Goal: Transaction & Acquisition: Register for event/course

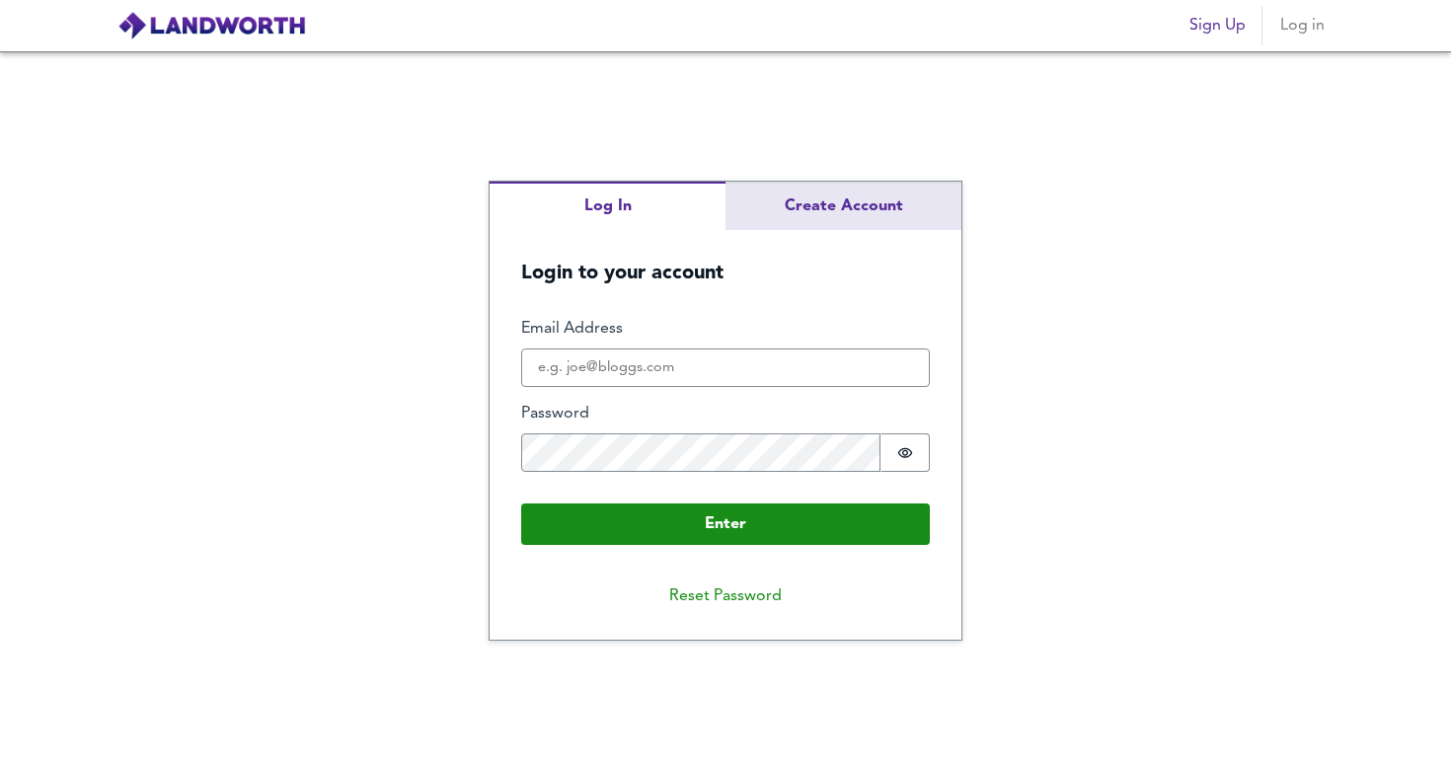
click at [842, 207] on div "Log In Create Account Login to your account Enter Email Address Password Passwo…" at bounding box center [726, 411] width 472 height 458
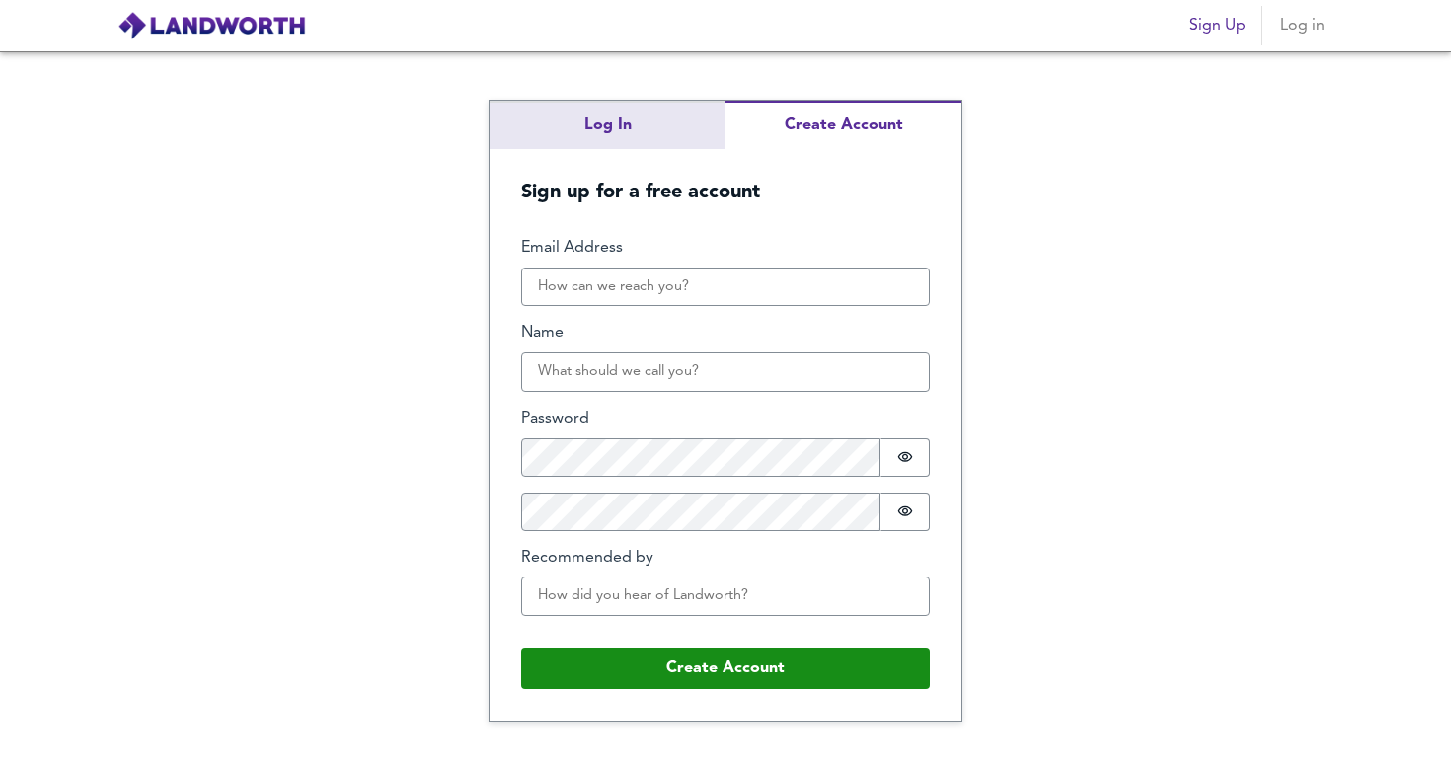
click at [639, 118] on div "Log In Create Account Sign up for a free account Email Address Name Password Pa…" at bounding box center [725, 410] width 1451 height 718
click at [800, 196] on div "Log In Create Account Sign up for a free account Email Address Name Password Pa…" at bounding box center [726, 411] width 472 height 620
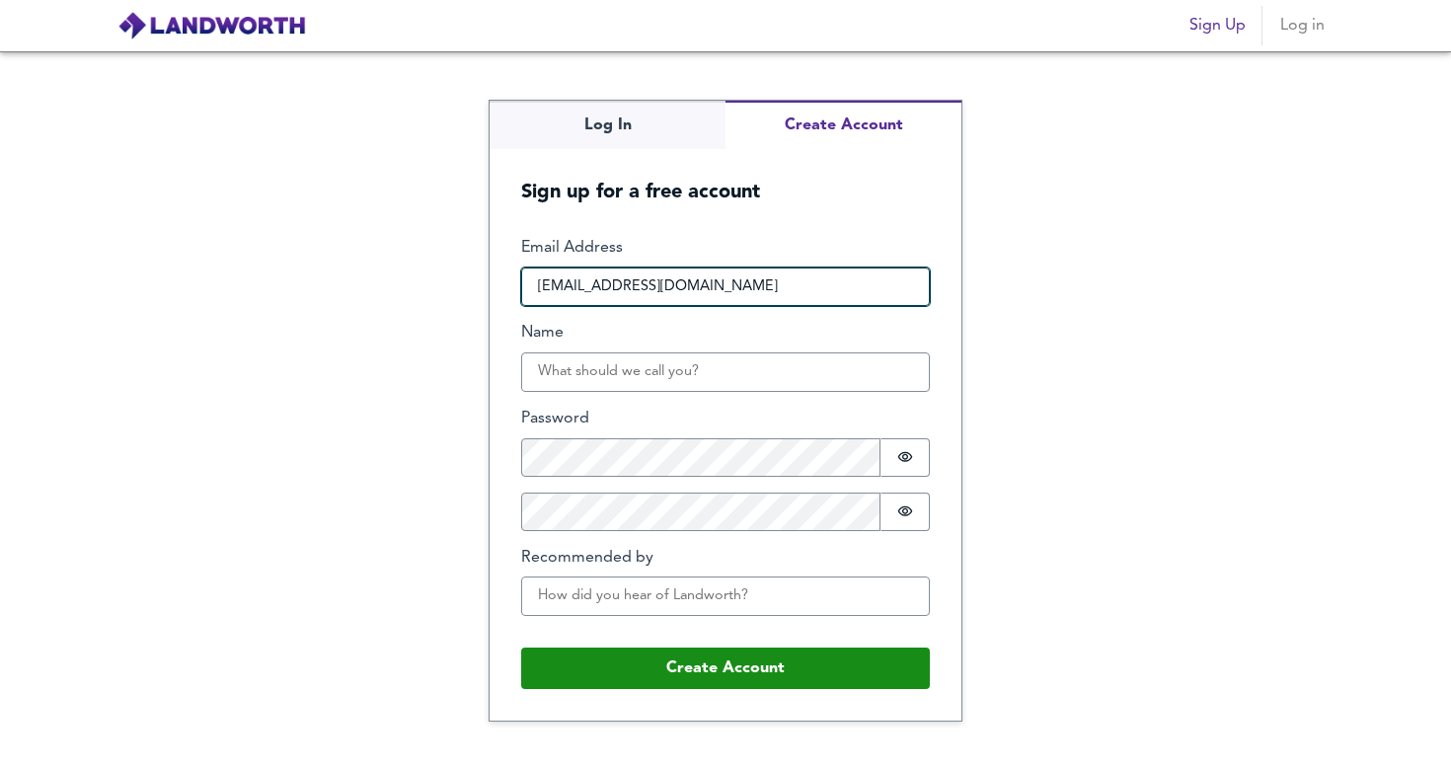
type input "[EMAIL_ADDRESS][DOMAIN_NAME]"
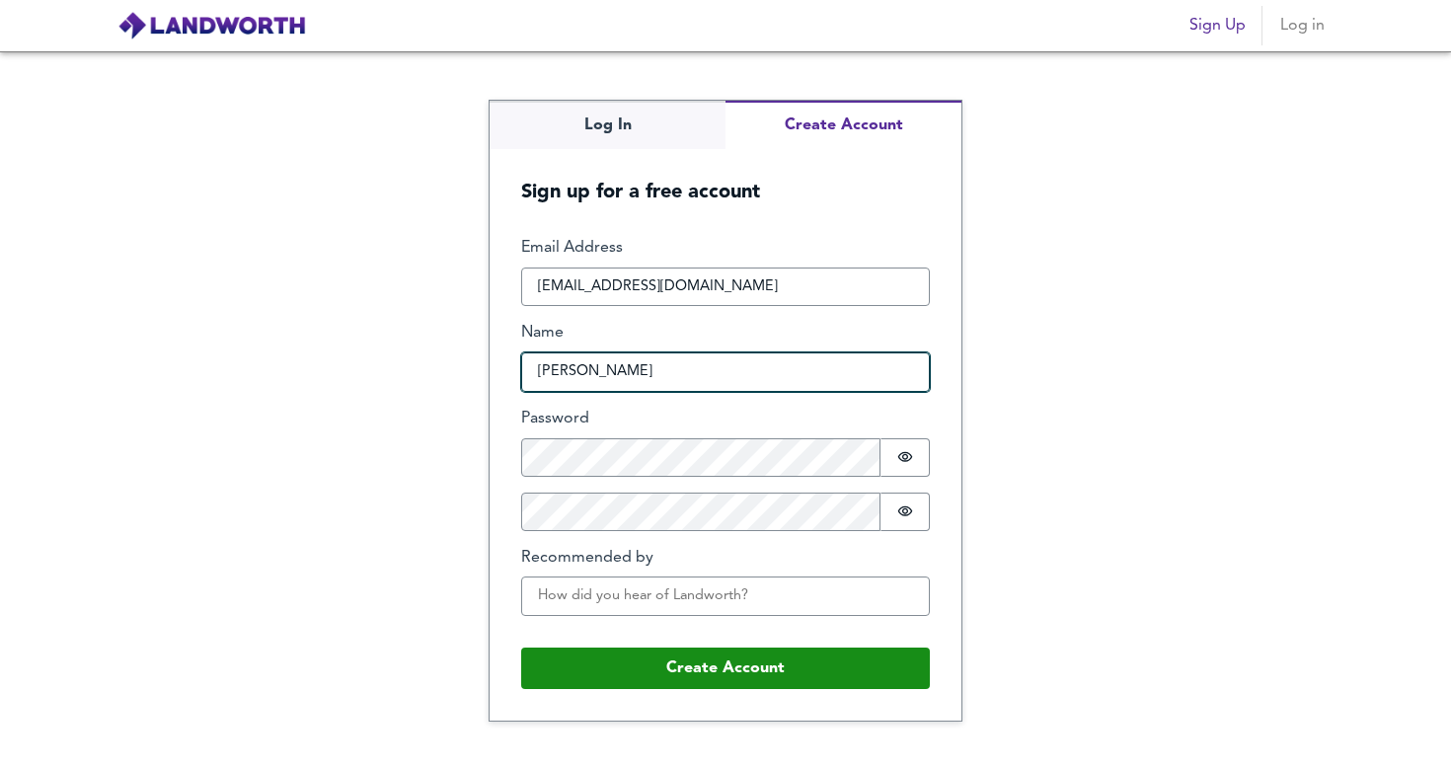
type input "[PERSON_NAME]"
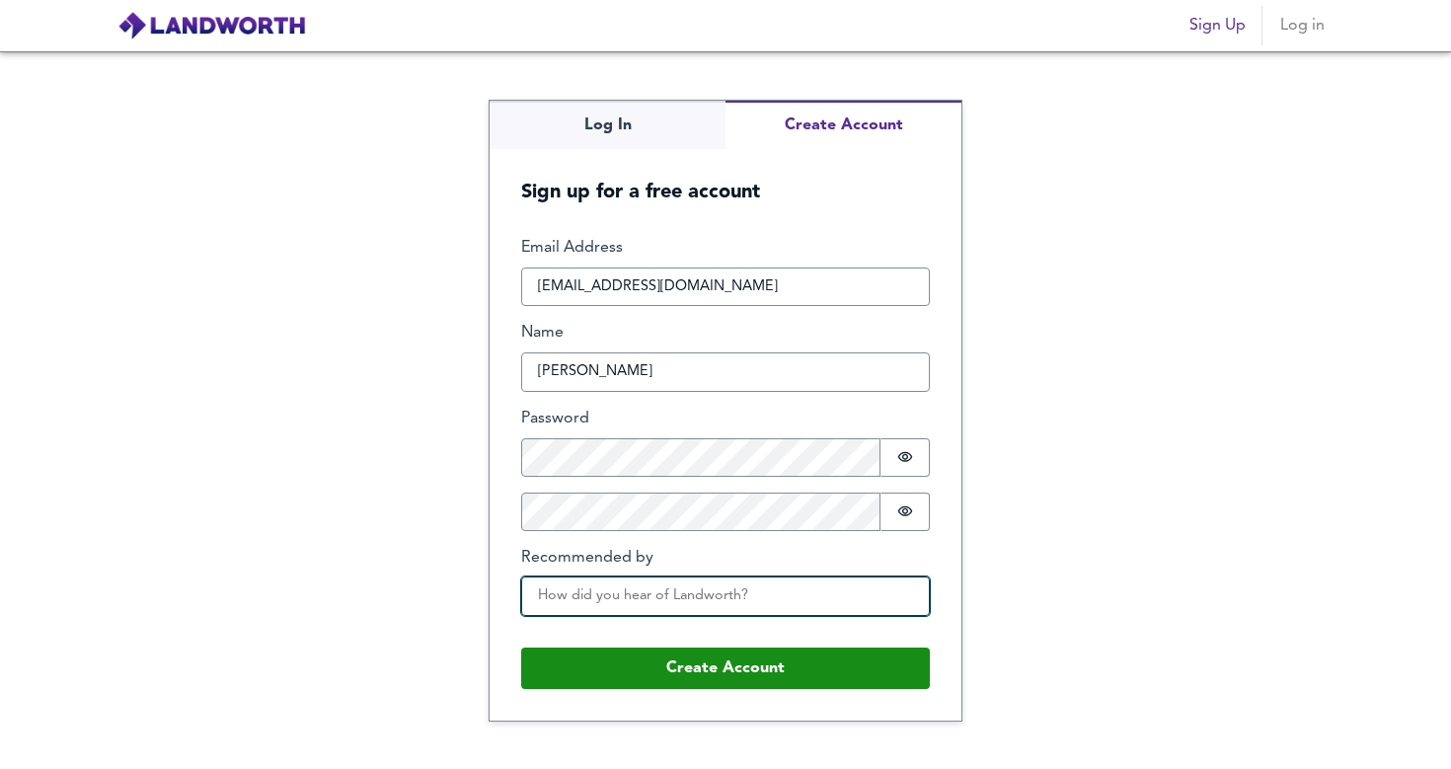
click at [586, 594] on input "Recommended by" at bounding box center [725, 595] width 409 height 39
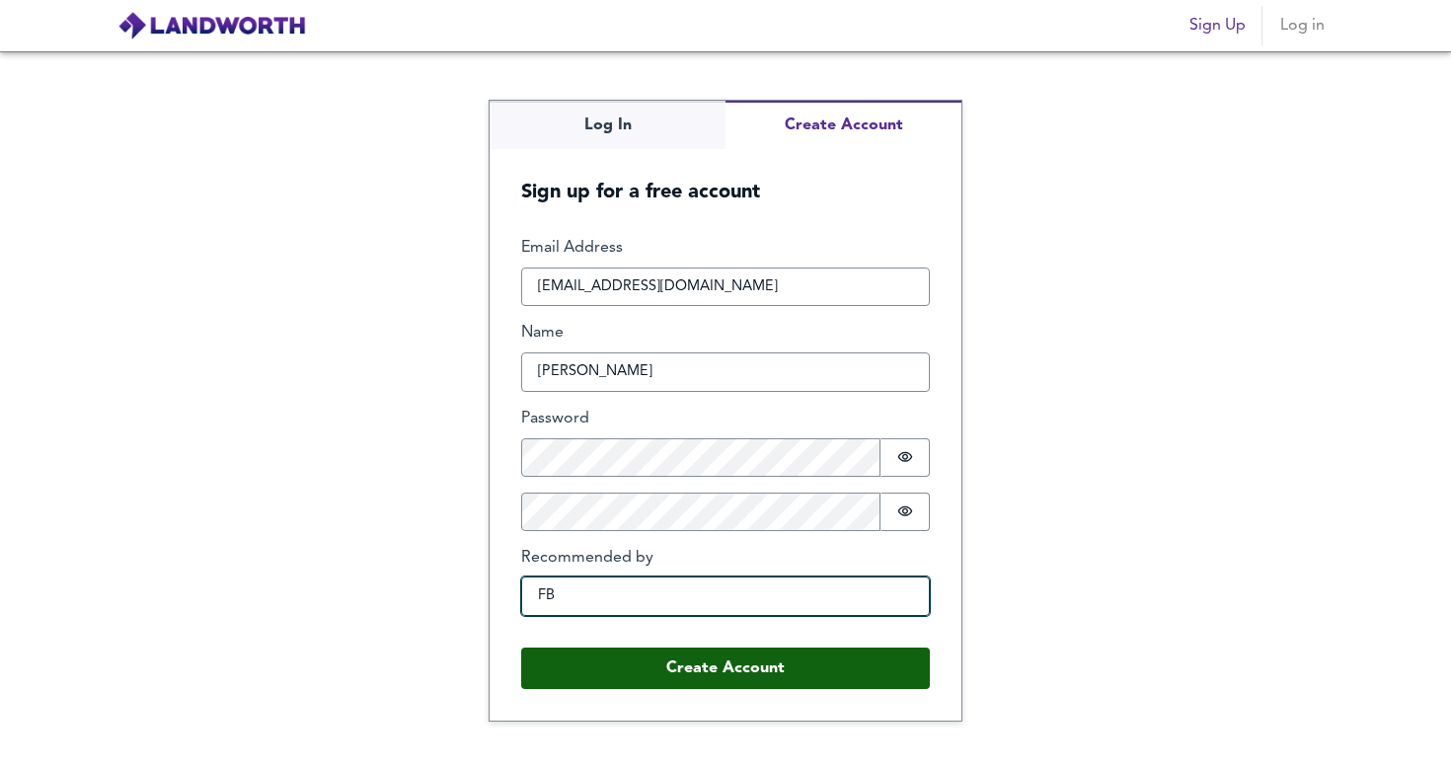
type input "FB"
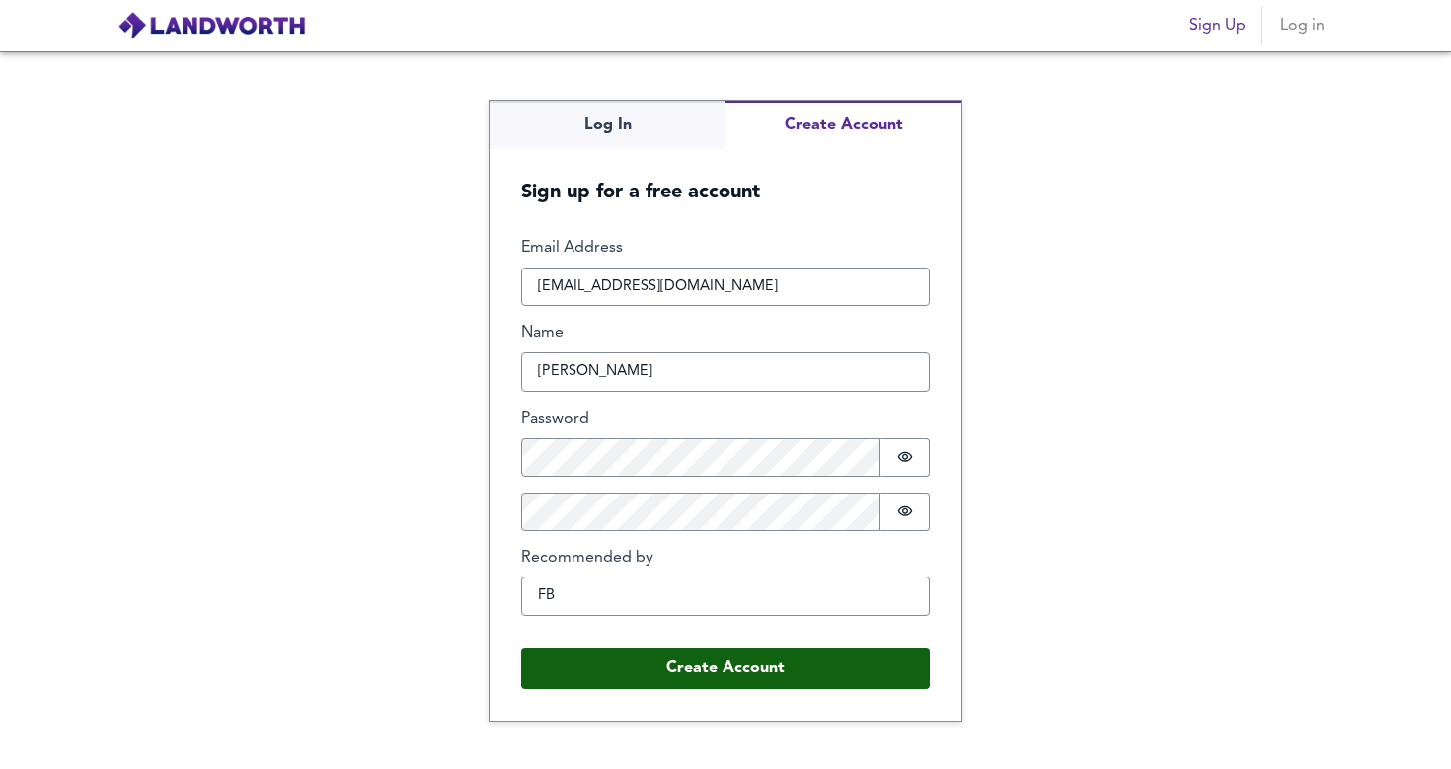
click at [657, 647] on button "Create Account" at bounding box center [725, 667] width 409 height 41
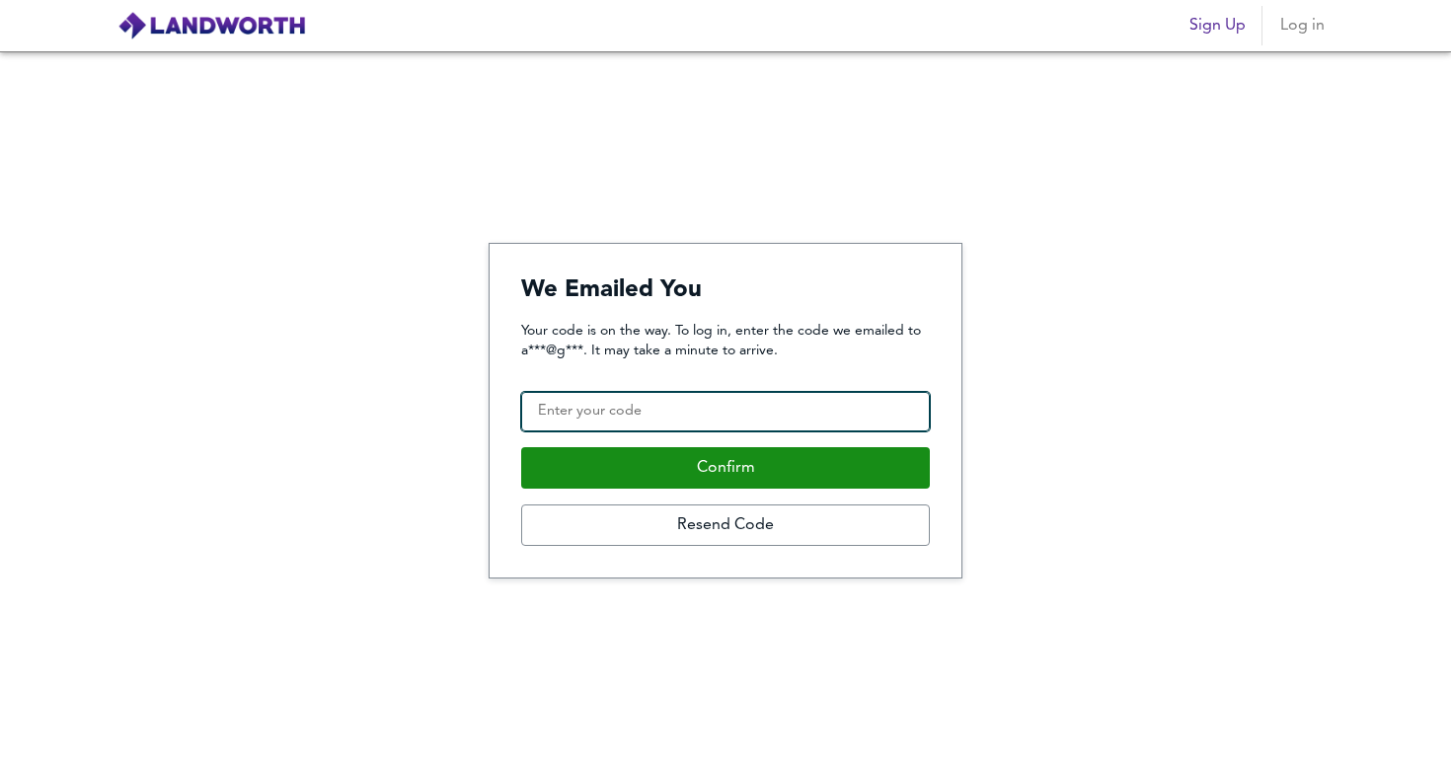
click at [851, 421] on input "Confirmation Code" at bounding box center [725, 411] width 409 height 39
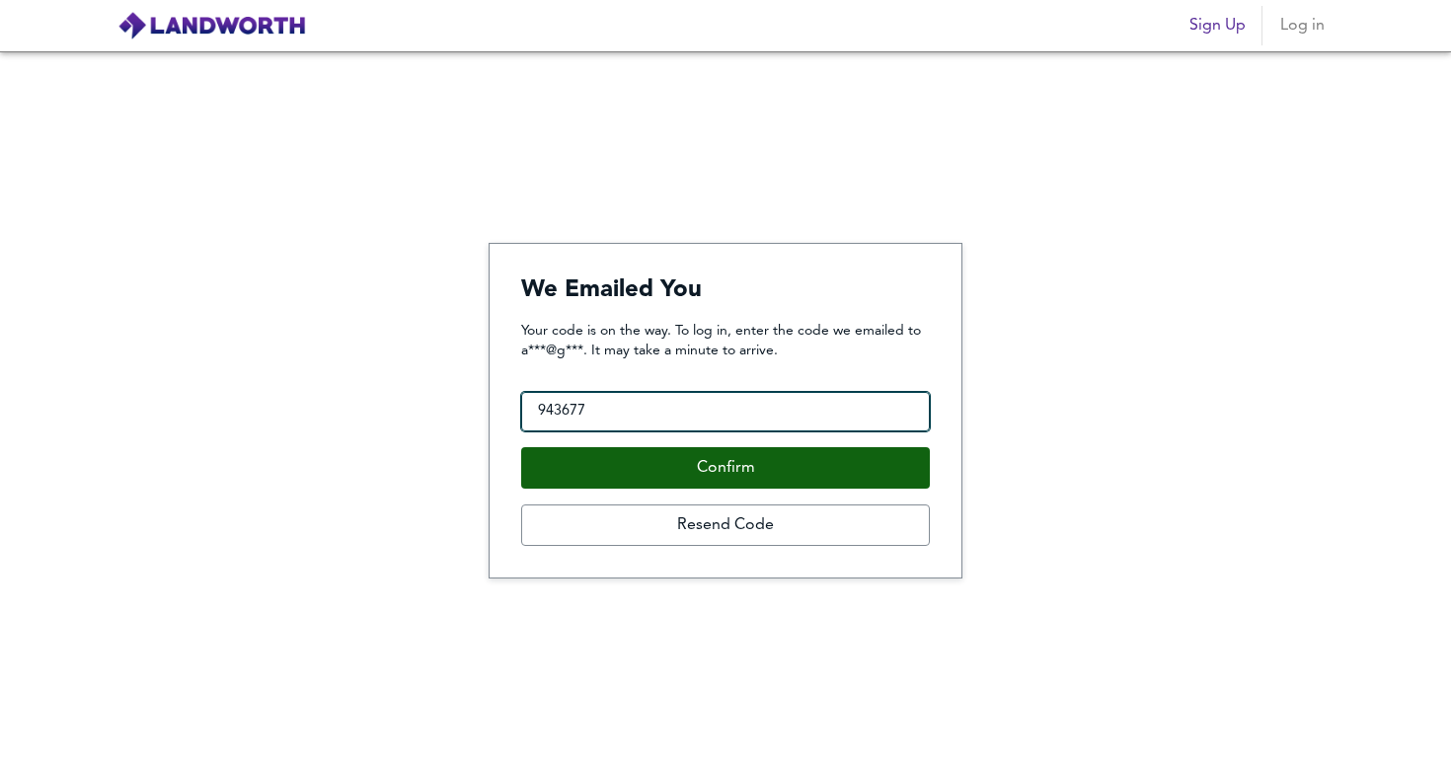
type input "943677"
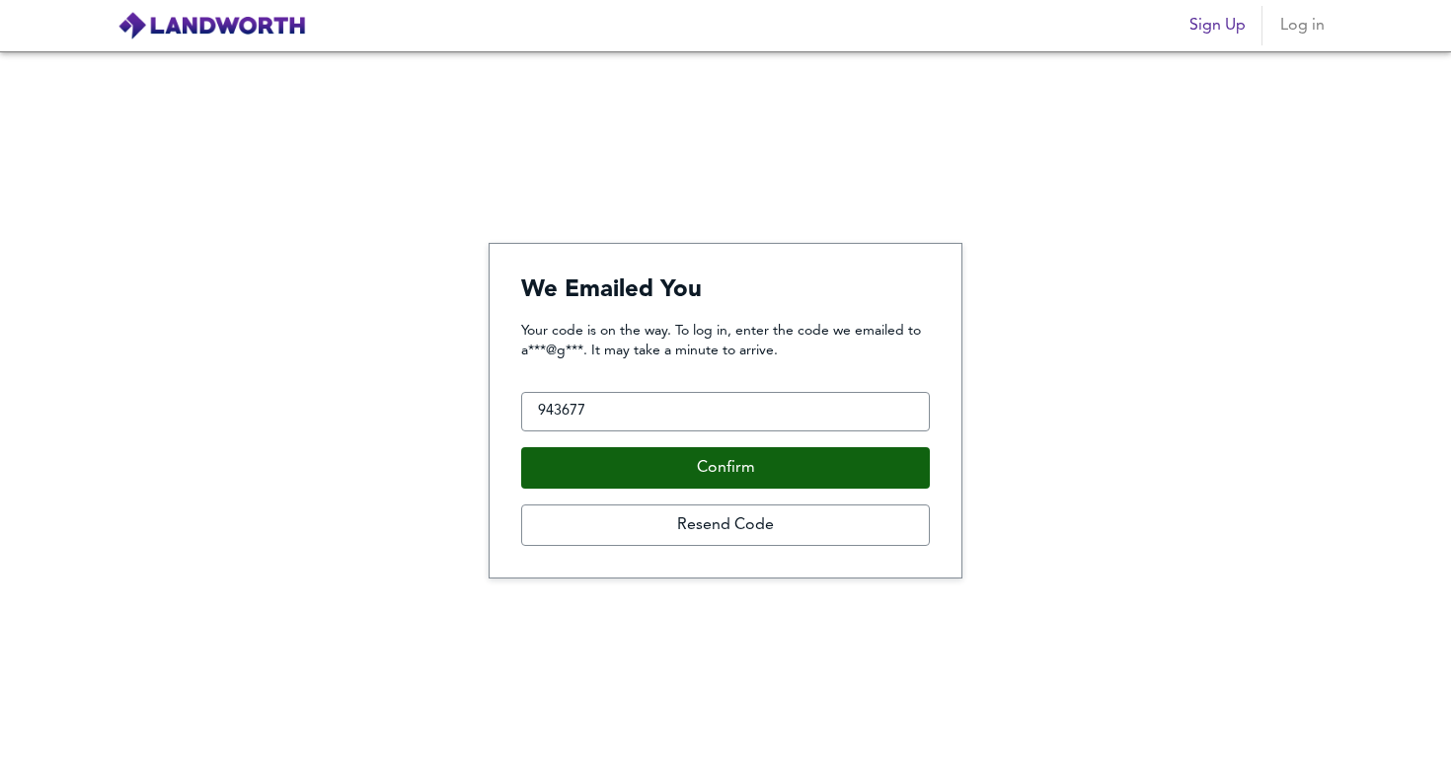
click at [797, 486] on button "Confirm" at bounding box center [725, 467] width 409 height 41
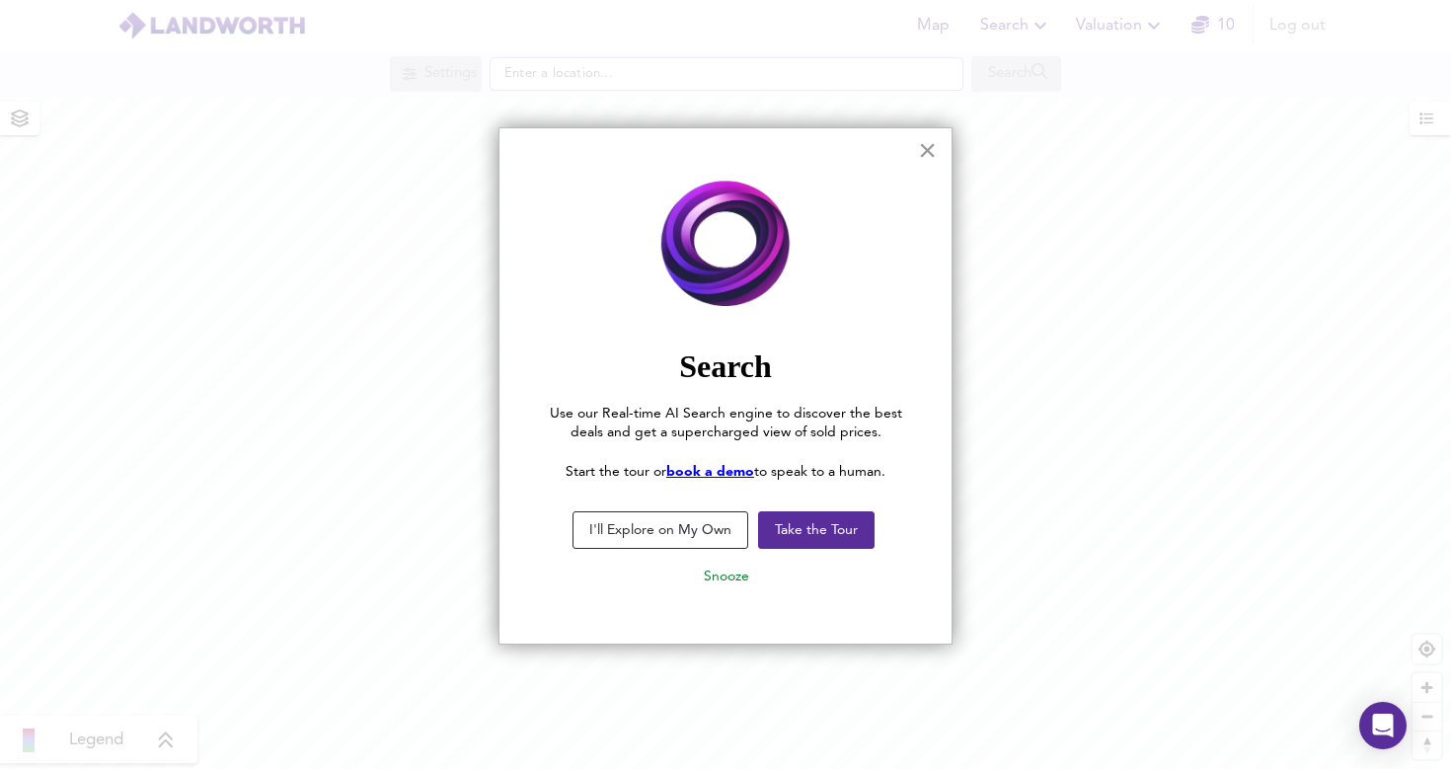
click at [934, 149] on button "×" at bounding box center [927, 150] width 19 height 32
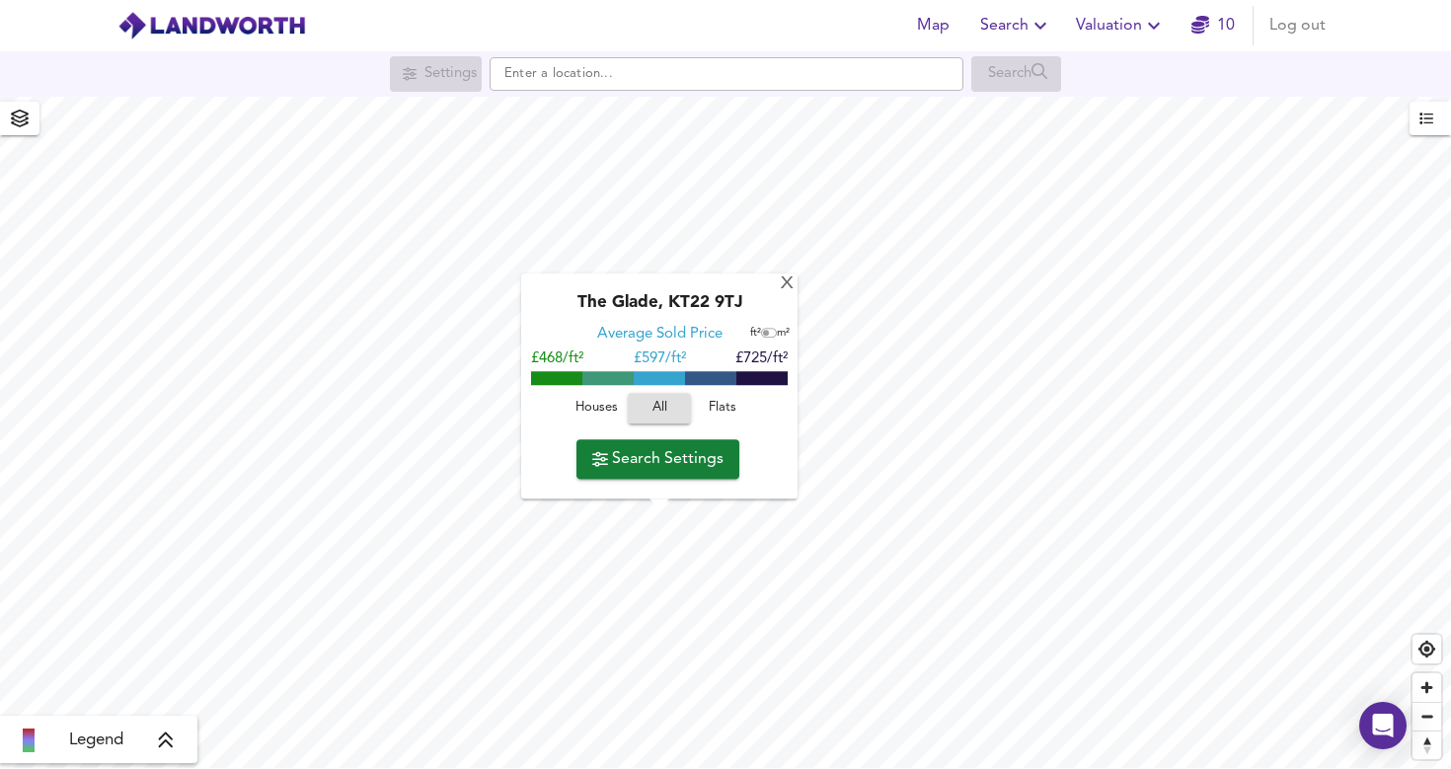
click at [660, 410] on span "All" at bounding box center [659, 409] width 43 height 23
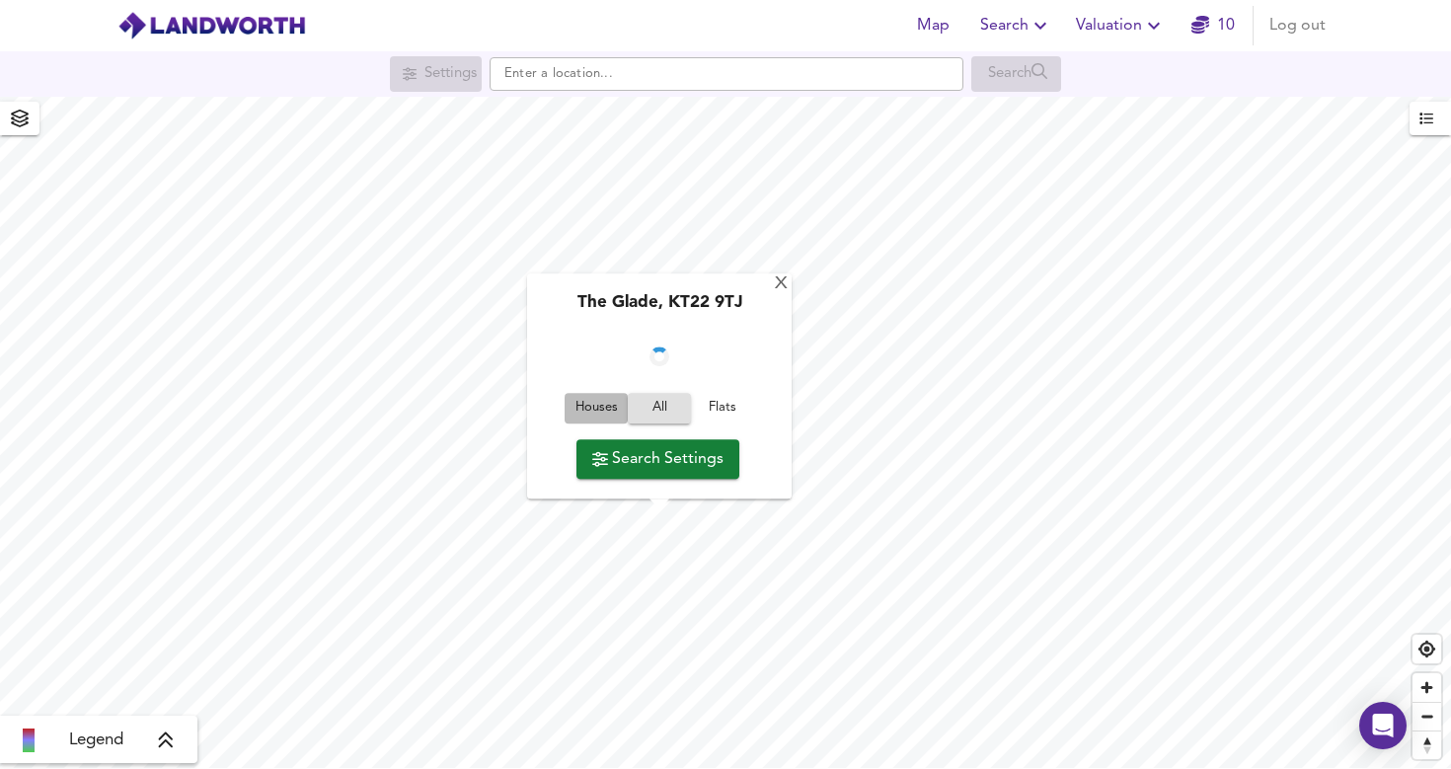
click at [599, 410] on span "Houses" at bounding box center [596, 409] width 53 height 23
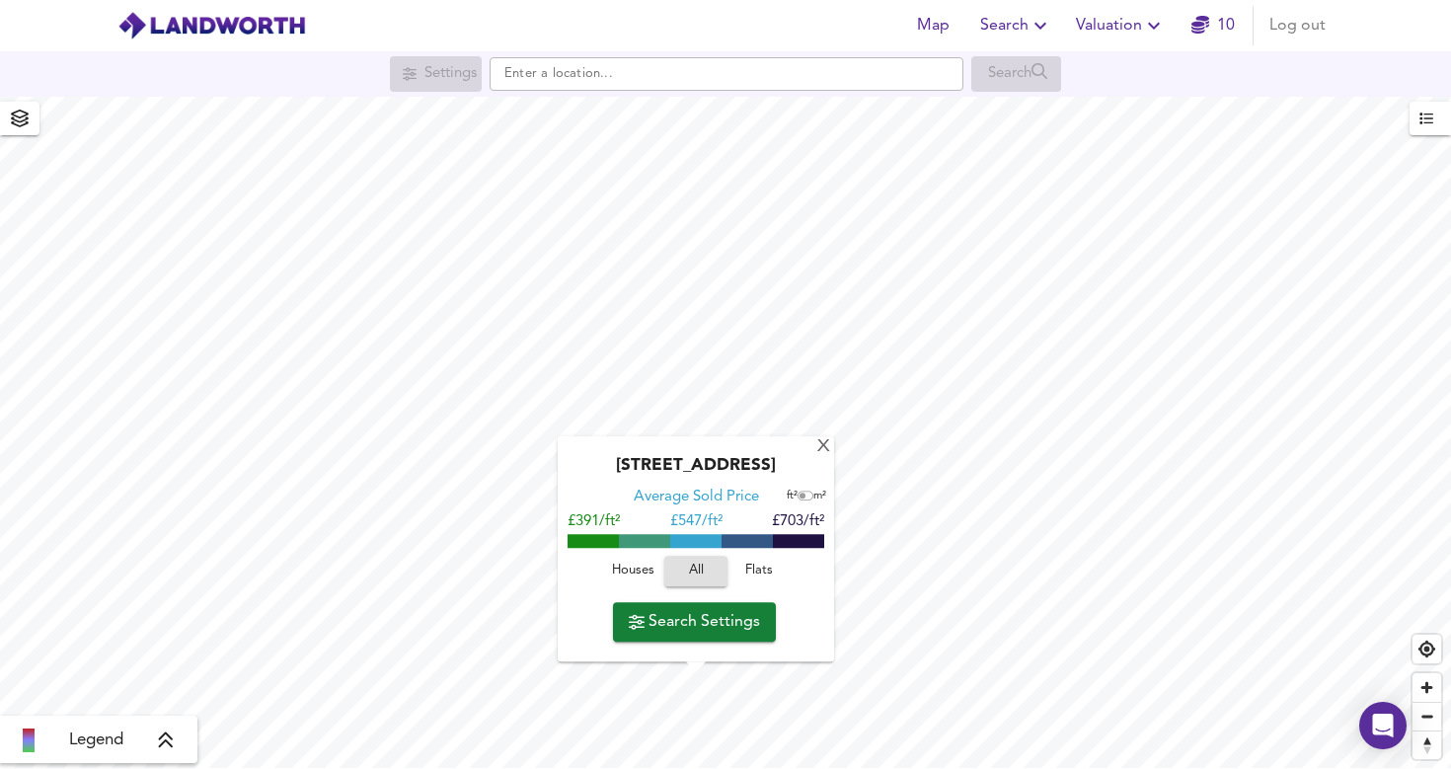
click at [830, 623] on div "[GEOGRAPHIC_DATA] Average Sold Price ft² m² £391/ft² £ 547/ft² £703/ft² Houses …" at bounding box center [696, 549] width 276 height 225
